Goal: Task Accomplishment & Management: Manage account settings

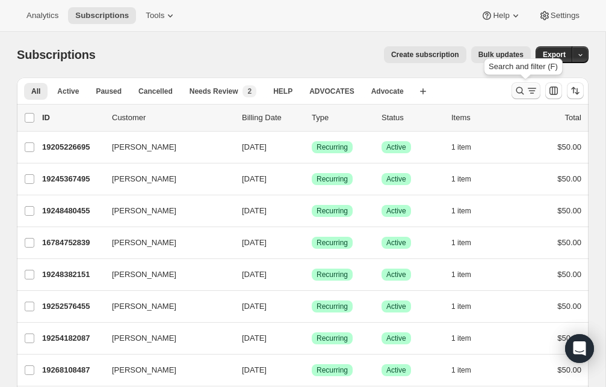
click at [520, 89] on icon "Search and filter results" at bounding box center [520, 91] width 12 height 12
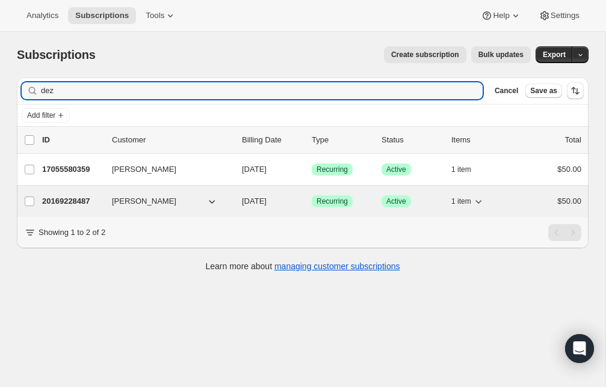
type input "dez"
click at [174, 200] on button "Dezaray Ortega" at bounding box center [165, 201] width 120 height 19
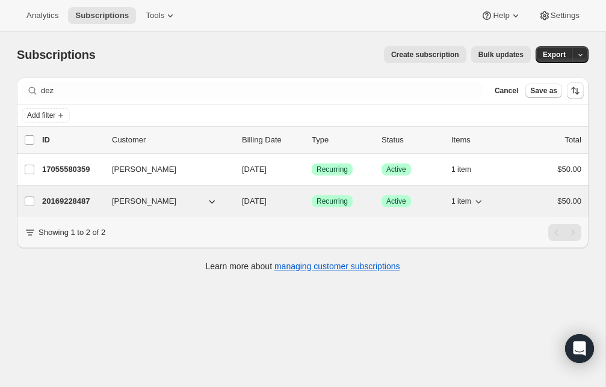
click at [84, 203] on p "20169228487" at bounding box center [72, 202] width 60 height 12
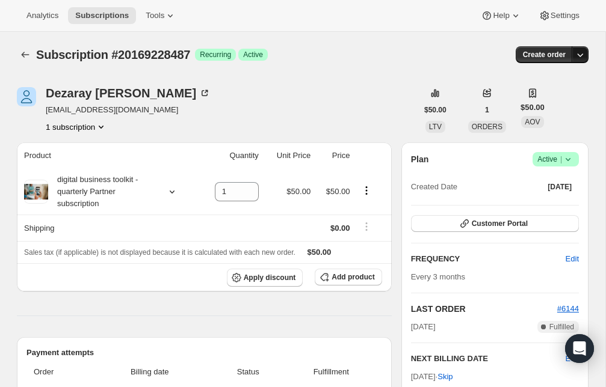
click at [583, 60] on icon "button" at bounding box center [580, 55] width 12 height 12
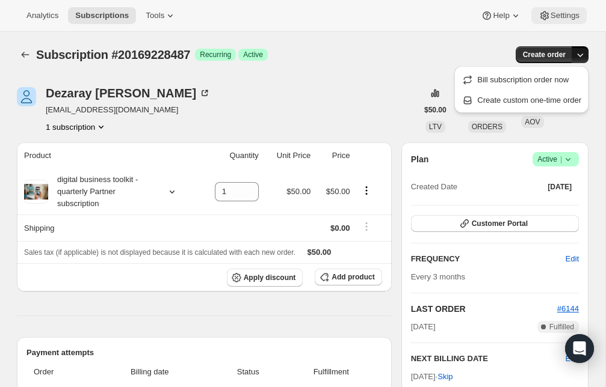
click at [569, 17] on span "Settings" at bounding box center [565, 16] width 29 height 10
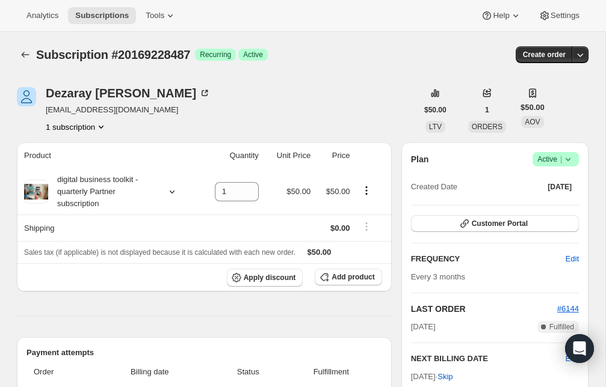
click at [569, 162] on icon at bounding box center [568, 159] width 12 height 12
click at [556, 209] on span "Cancel subscription" at bounding box center [551, 204] width 68 height 12
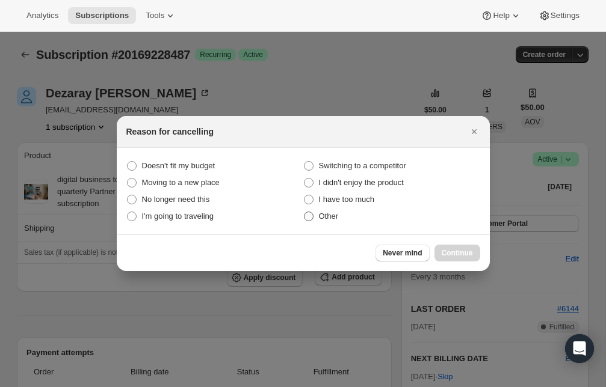
click at [321, 214] on span "Other" at bounding box center [329, 216] width 20 height 9
click at [304, 212] on input "Other" at bounding box center [304, 212] width 1 height 1
radio input "true"
click at [451, 257] on span "Continue" at bounding box center [457, 253] width 31 height 10
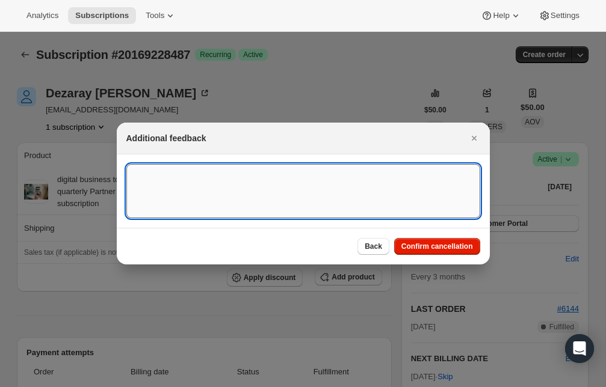
click at [362, 201] on textarea ":rbk:" at bounding box center [303, 191] width 354 height 54
type textarea "Customer requested cancellations"
click at [445, 249] on span "Confirm cancellation" at bounding box center [437, 247] width 72 height 10
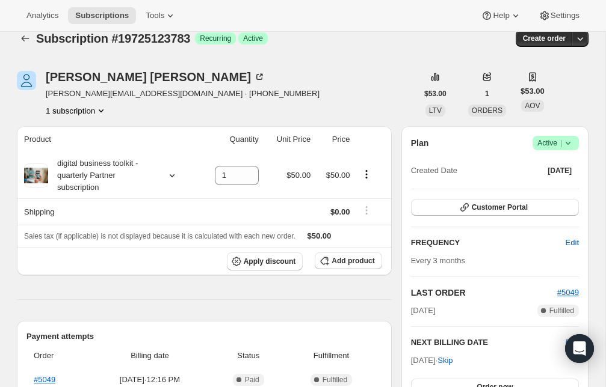
scroll to position [26, 0]
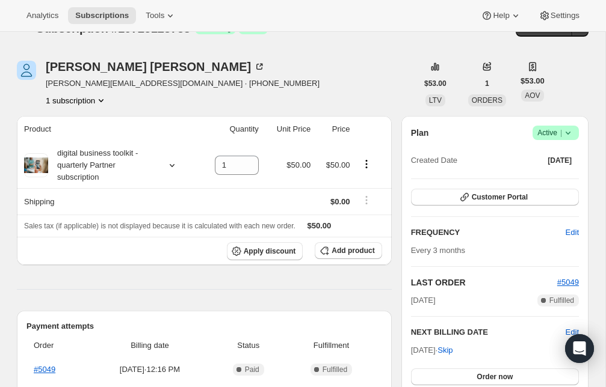
click at [571, 131] on icon at bounding box center [568, 133] width 12 height 12
click at [571, 172] on span "Cancel subscription" at bounding box center [551, 177] width 68 height 12
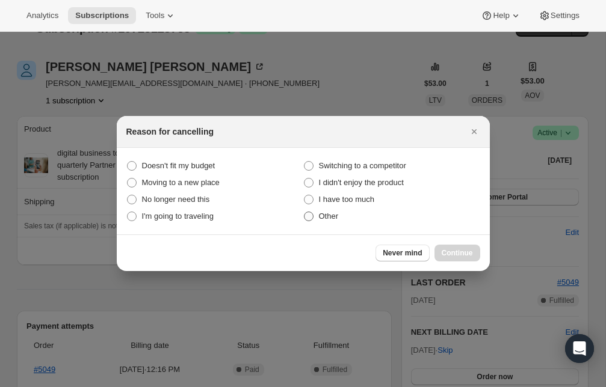
click at [320, 218] on span "Other" at bounding box center [329, 216] width 20 height 9
click at [304, 212] on input "Other" at bounding box center [304, 212] width 1 height 1
radio input "true"
click at [456, 251] on span "Continue" at bounding box center [457, 253] width 31 height 10
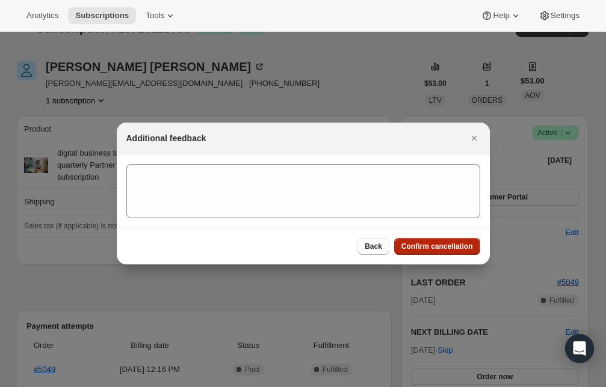
click at [454, 250] on span "Confirm cancellation" at bounding box center [437, 247] width 72 height 10
